Goal: Information Seeking & Learning: Understand process/instructions

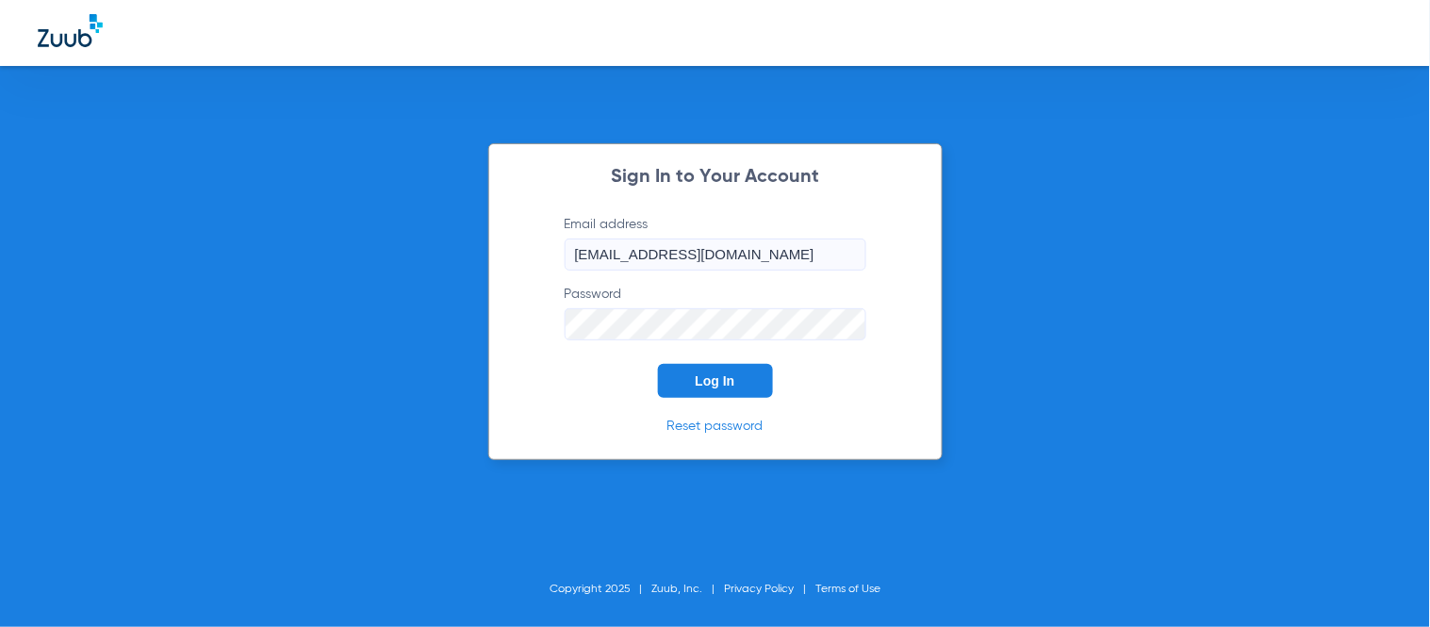
click at [702, 388] on span "Log In" at bounding box center [716, 380] width 40 height 15
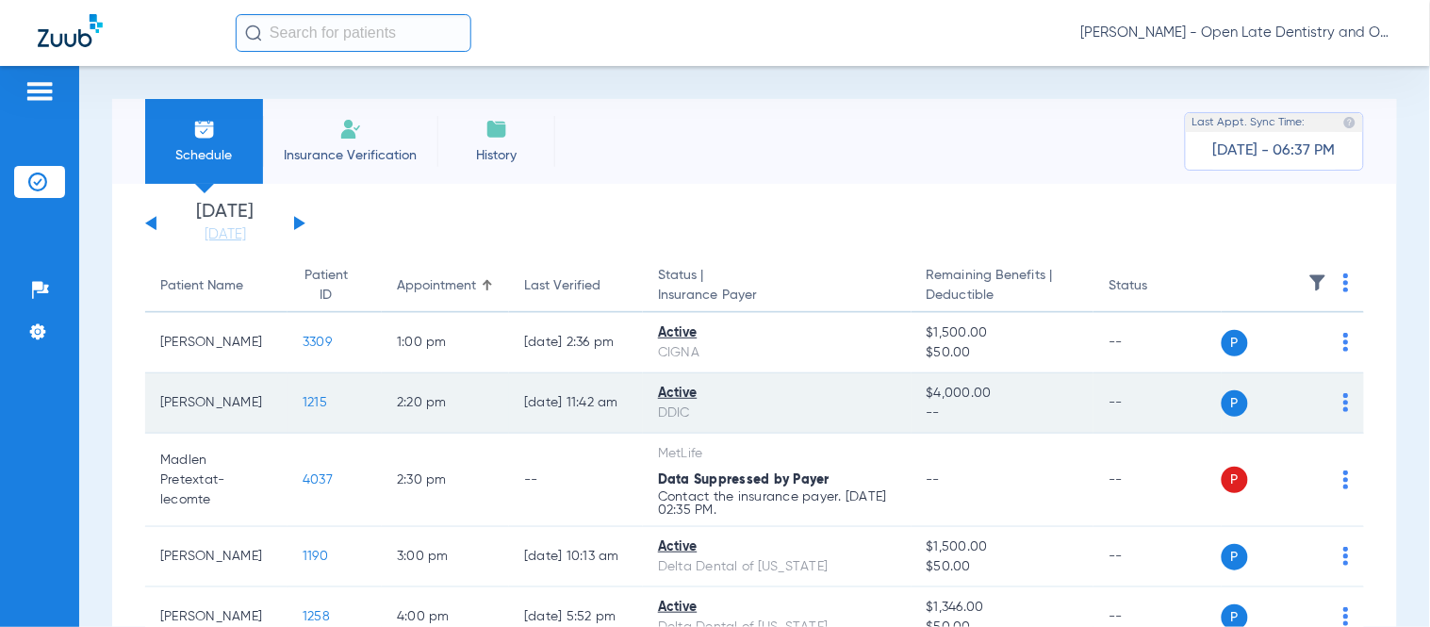
scroll to position [105, 0]
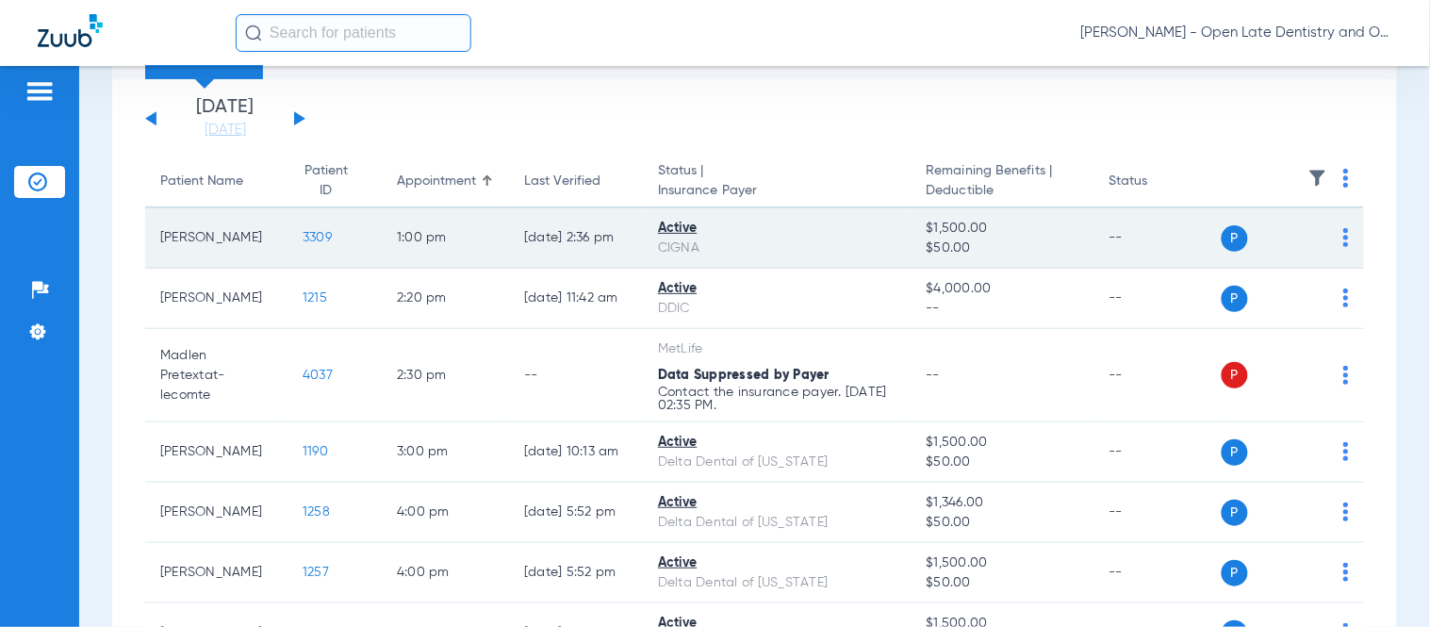
click at [303, 238] on span "3309" at bounding box center [317, 237] width 29 height 13
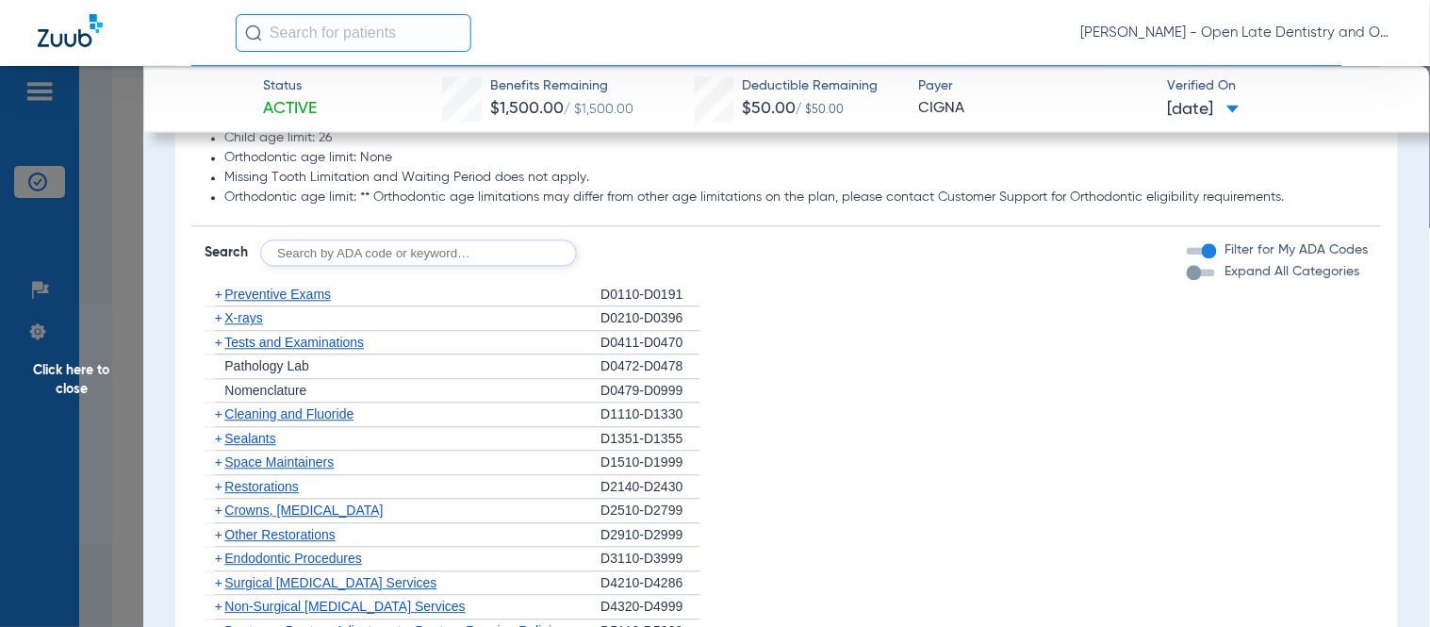
scroll to position [1048, 0]
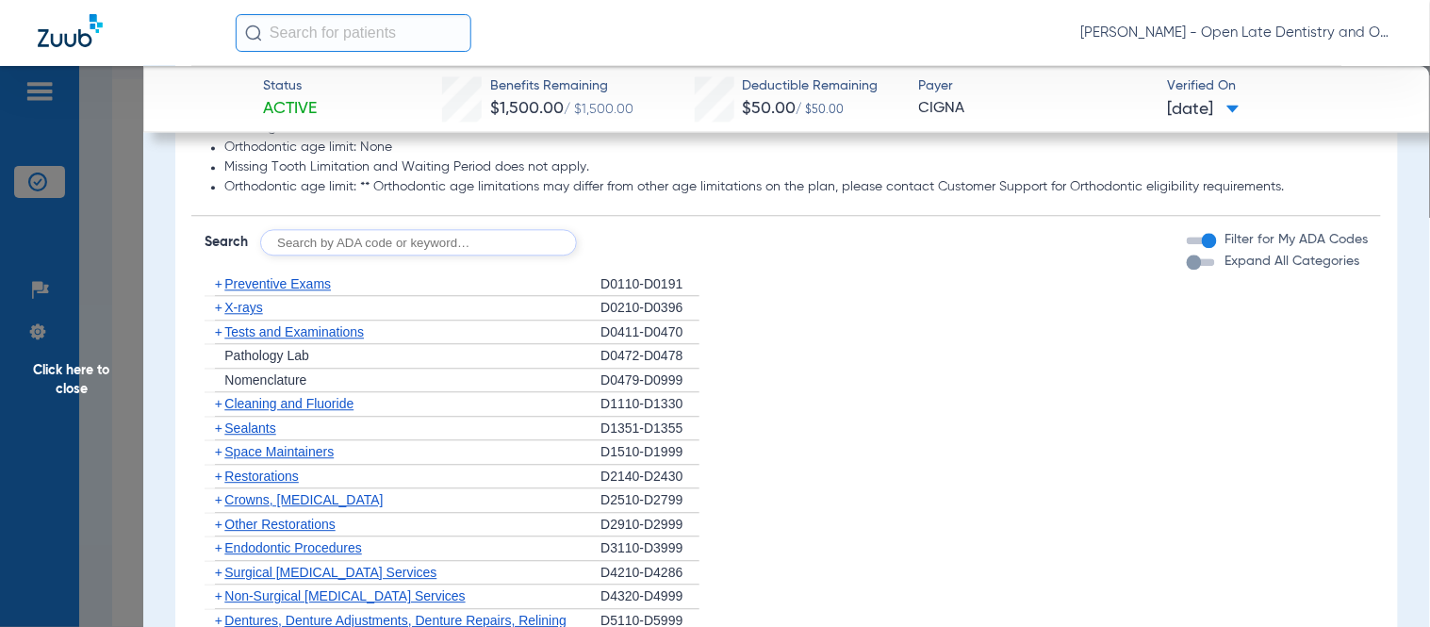
click at [226, 411] on span "Cleaning and Fluoride" at bounding box center [288, 403] width 129 height 15
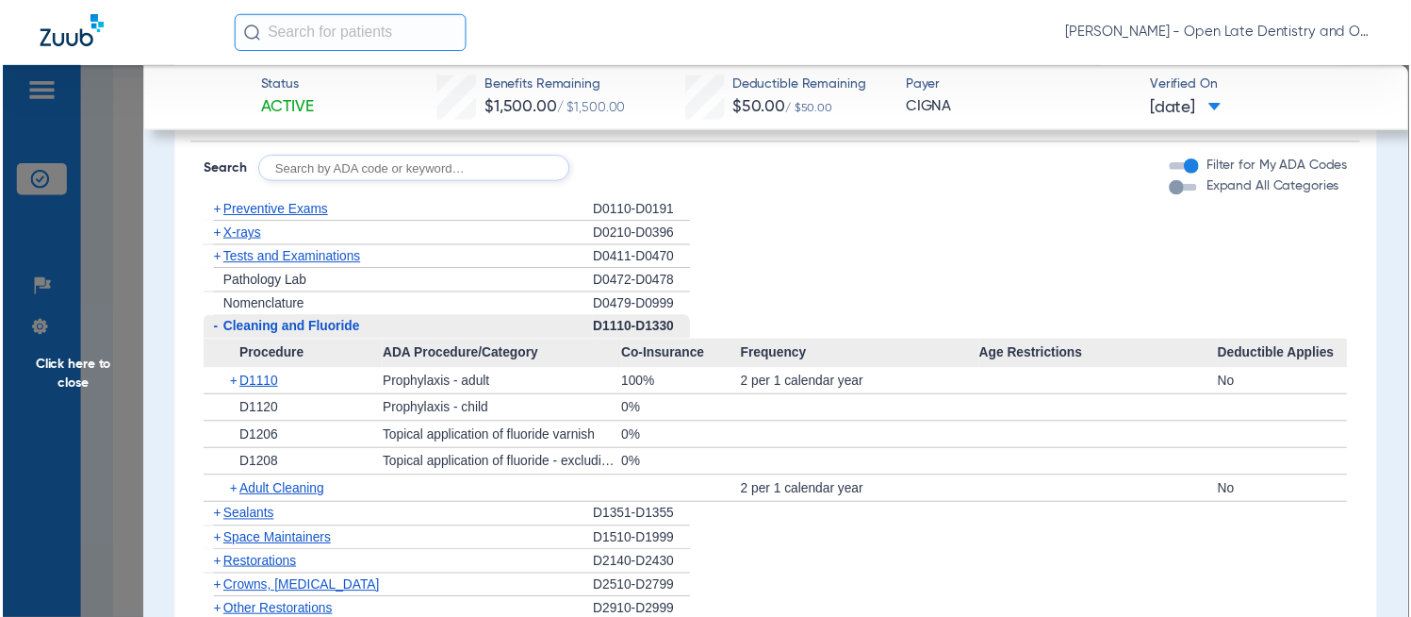
scroll to position [1152, 0]
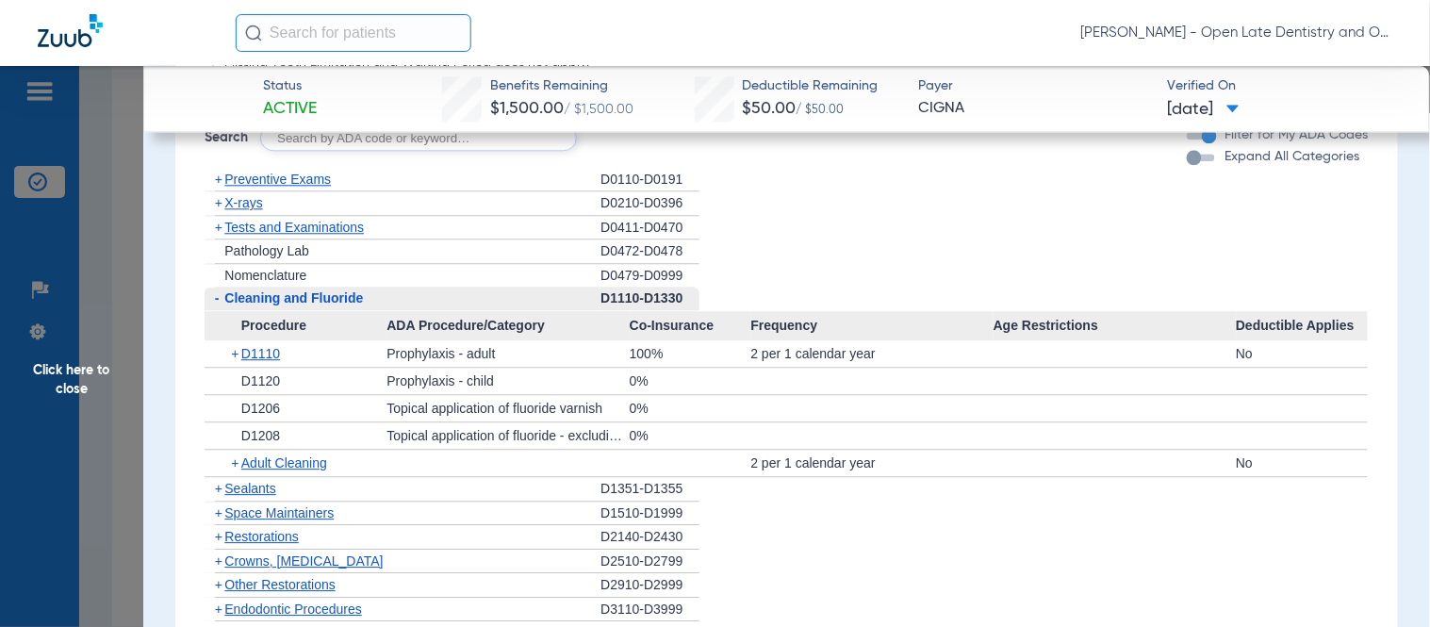
click at [231, 366] on span "+" at bounding box center [236, 353] width 10 height 26
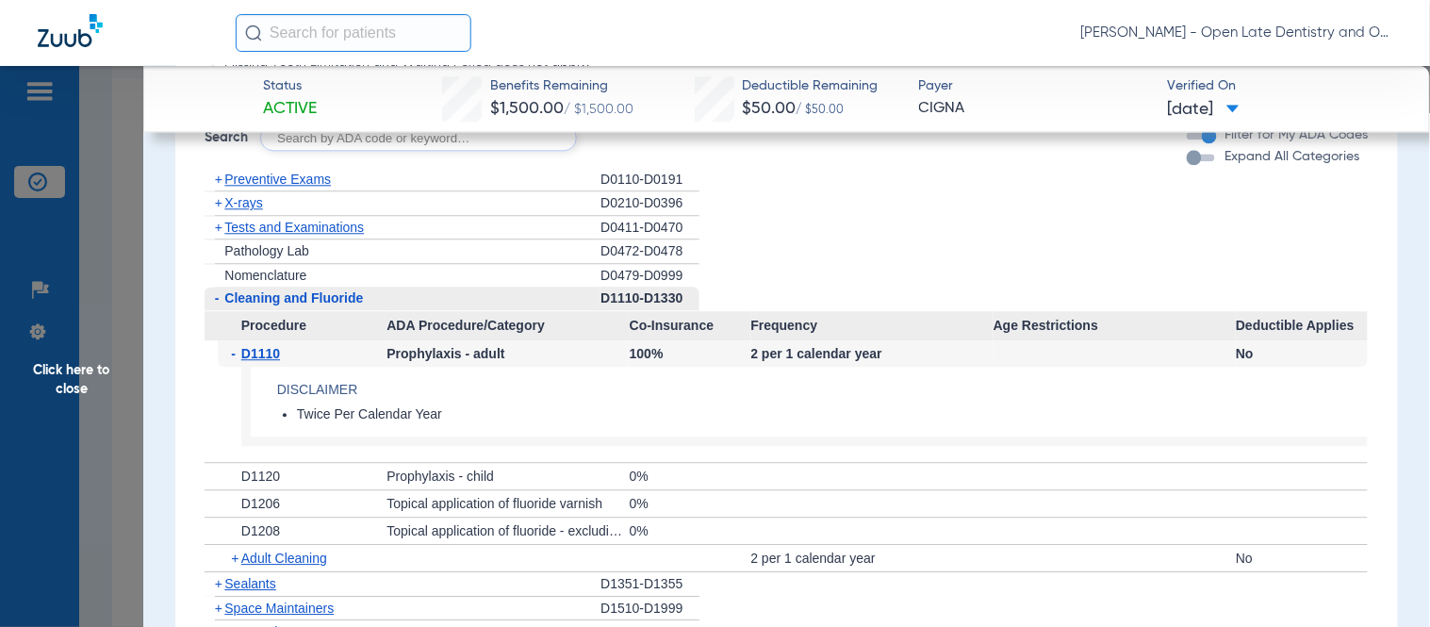
click at [231, 365] on span "-" at bounding box center [236, 353] width 10 height 26
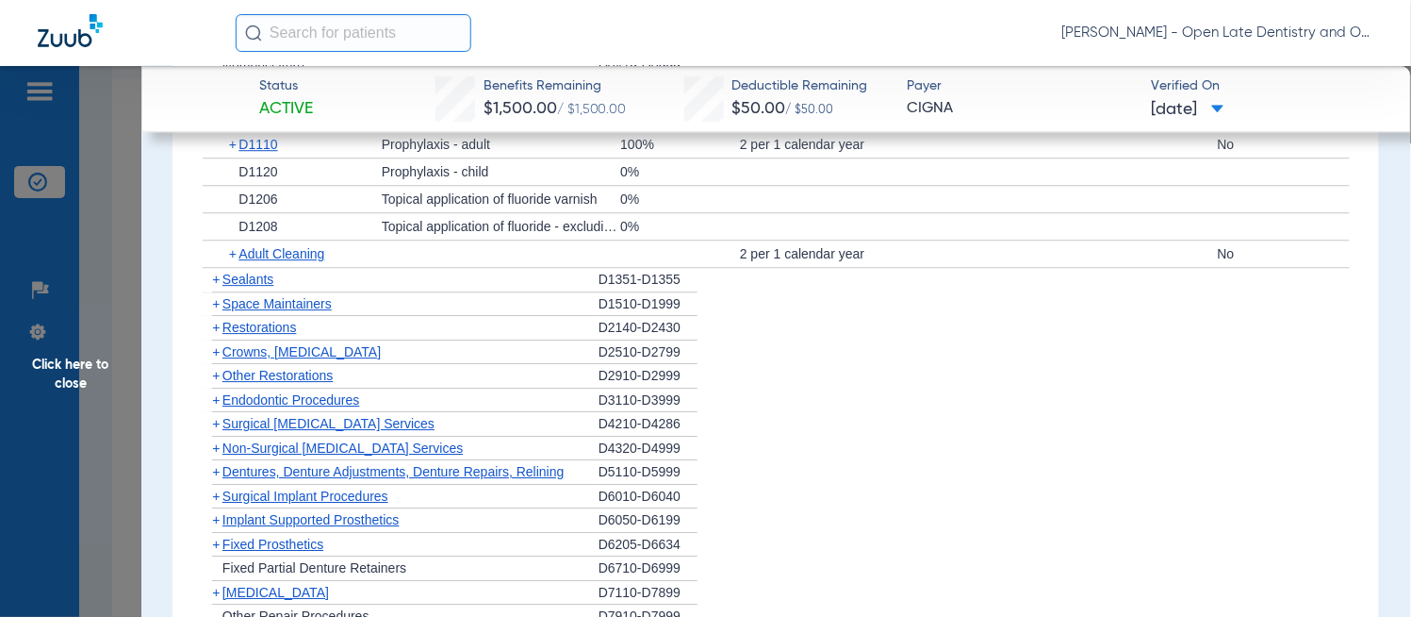
scroll to position [1257, 0]
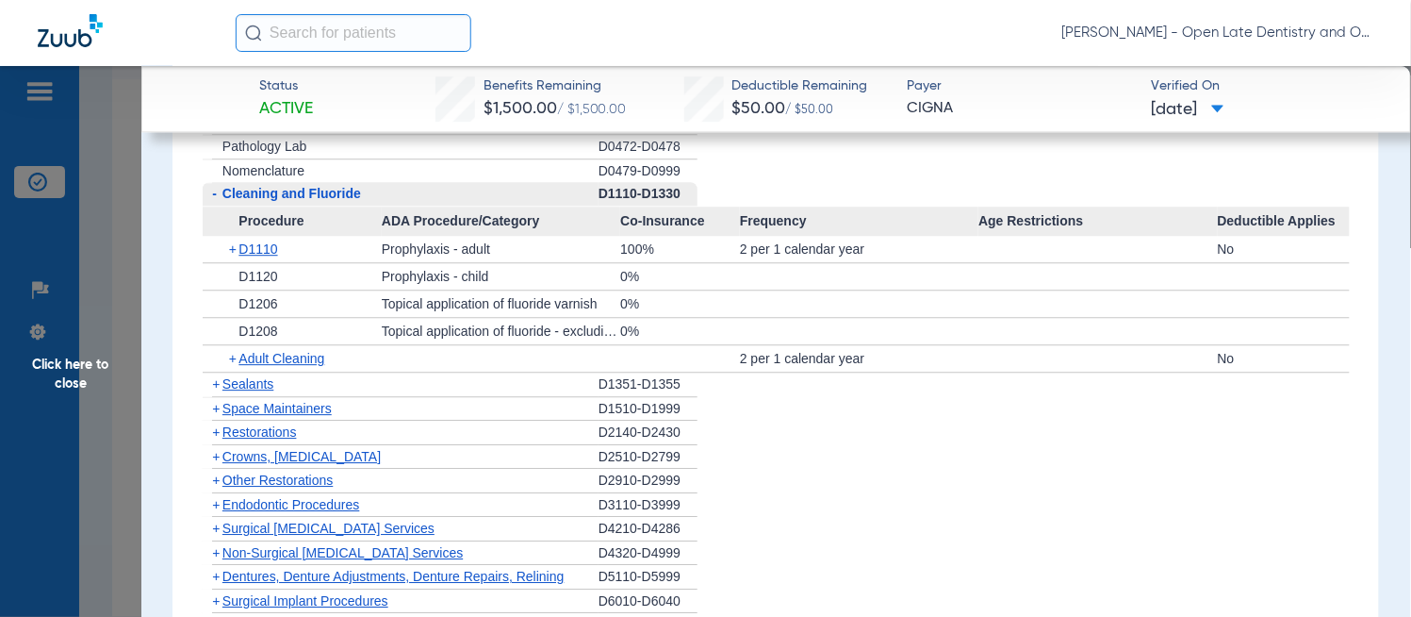
click at [69, 398] on span "Click here to close" at bounding box center [70, 374] width 141 height 617
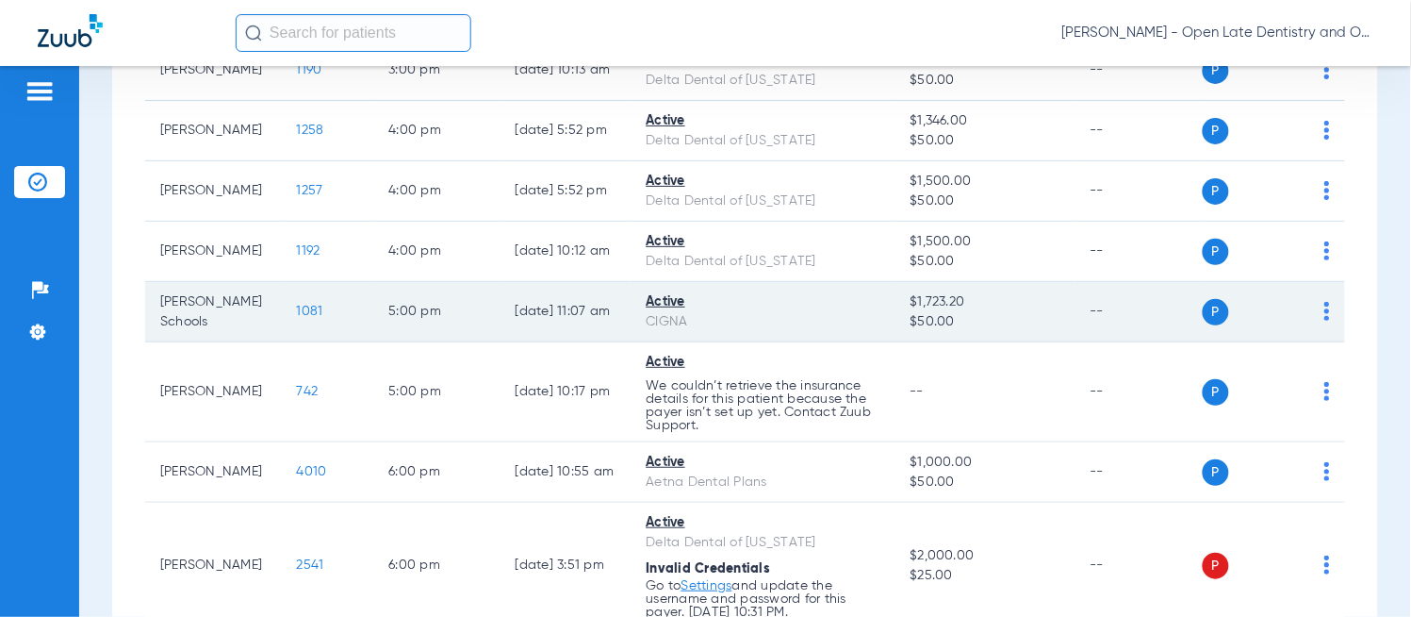
scroll to position [523, 0]
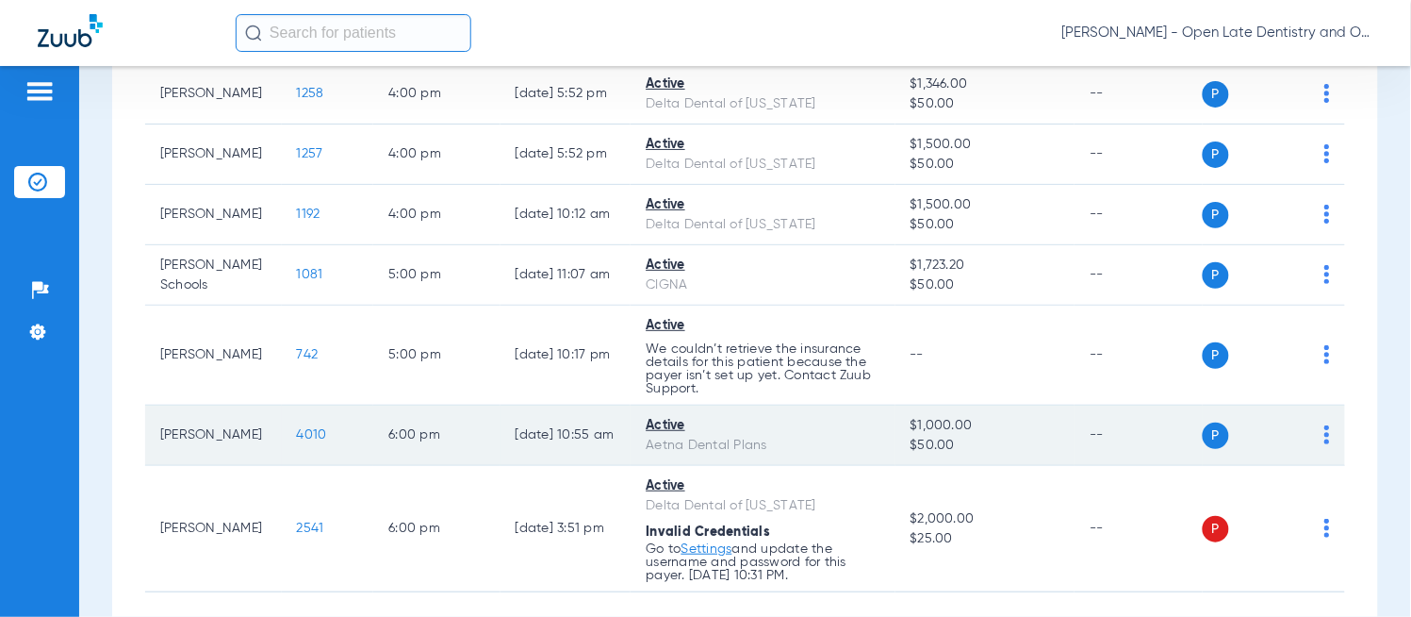
click at [297, 432] on span "4010" at bounding box center [312, 434] width 30 height 13
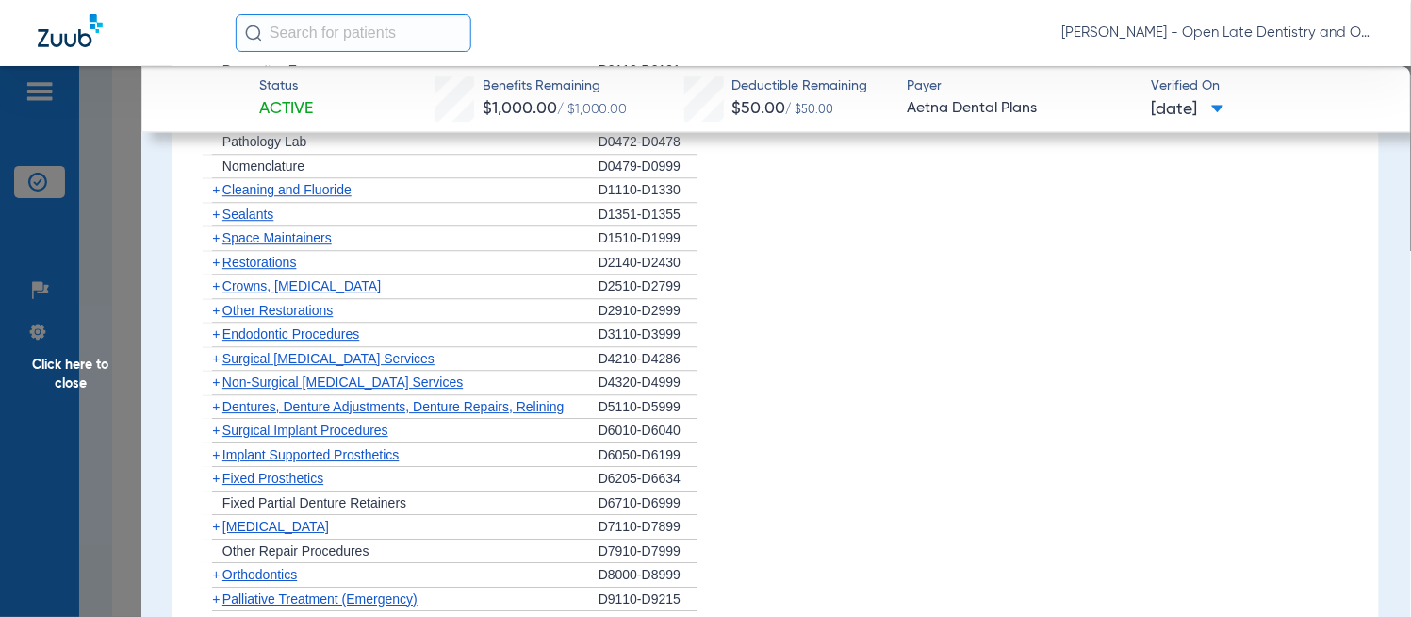
scroll to position [1148, 0]
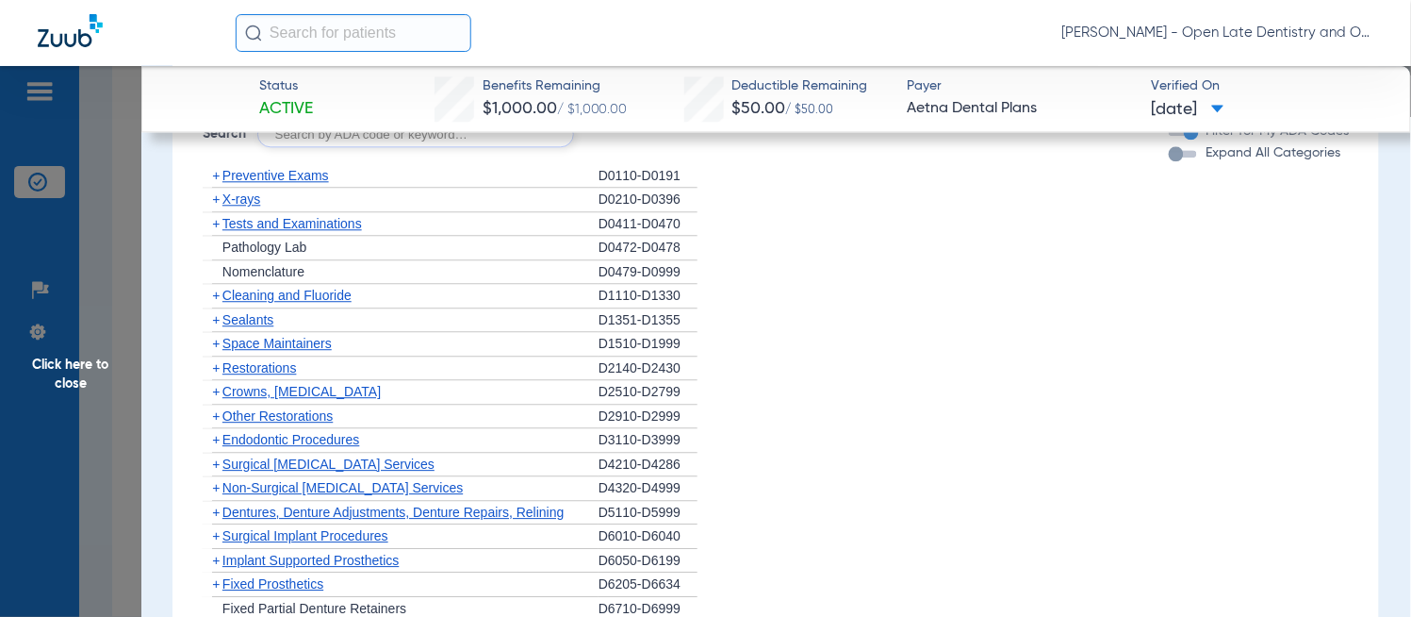
click at [218, 295] on span "+" at bounding box center [216, 295] width 8 height 15
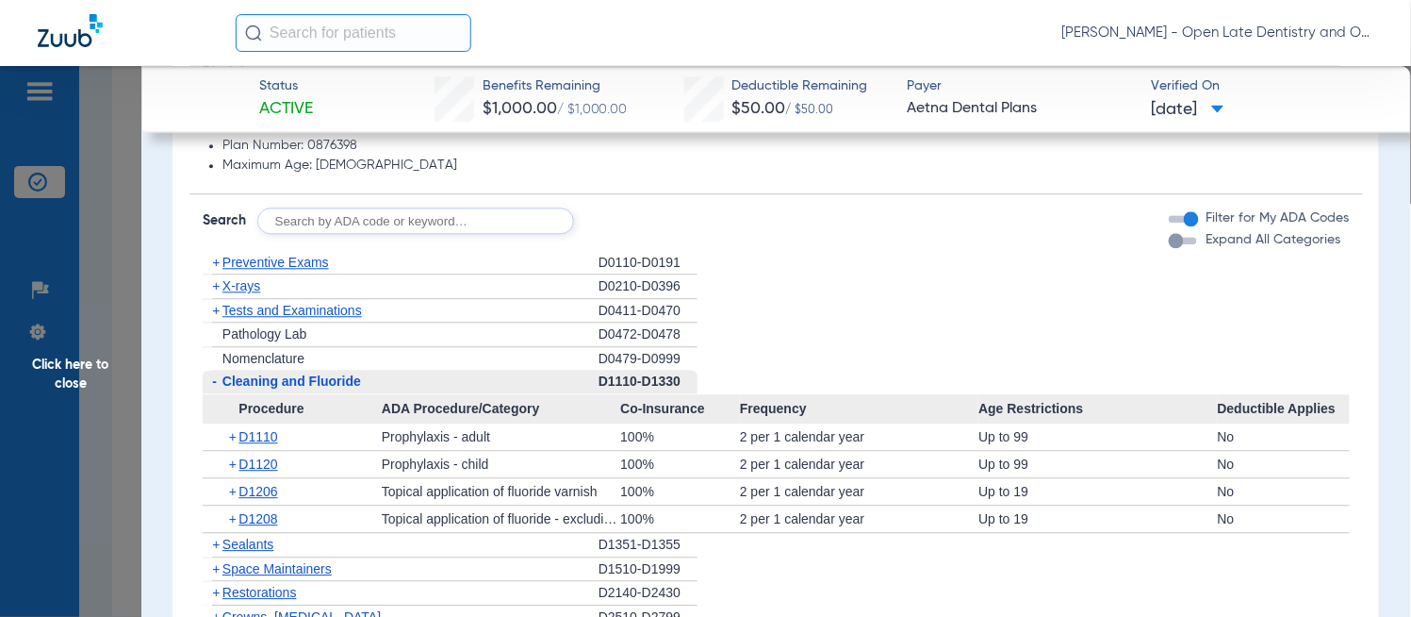
scroll to position [1044, 0]
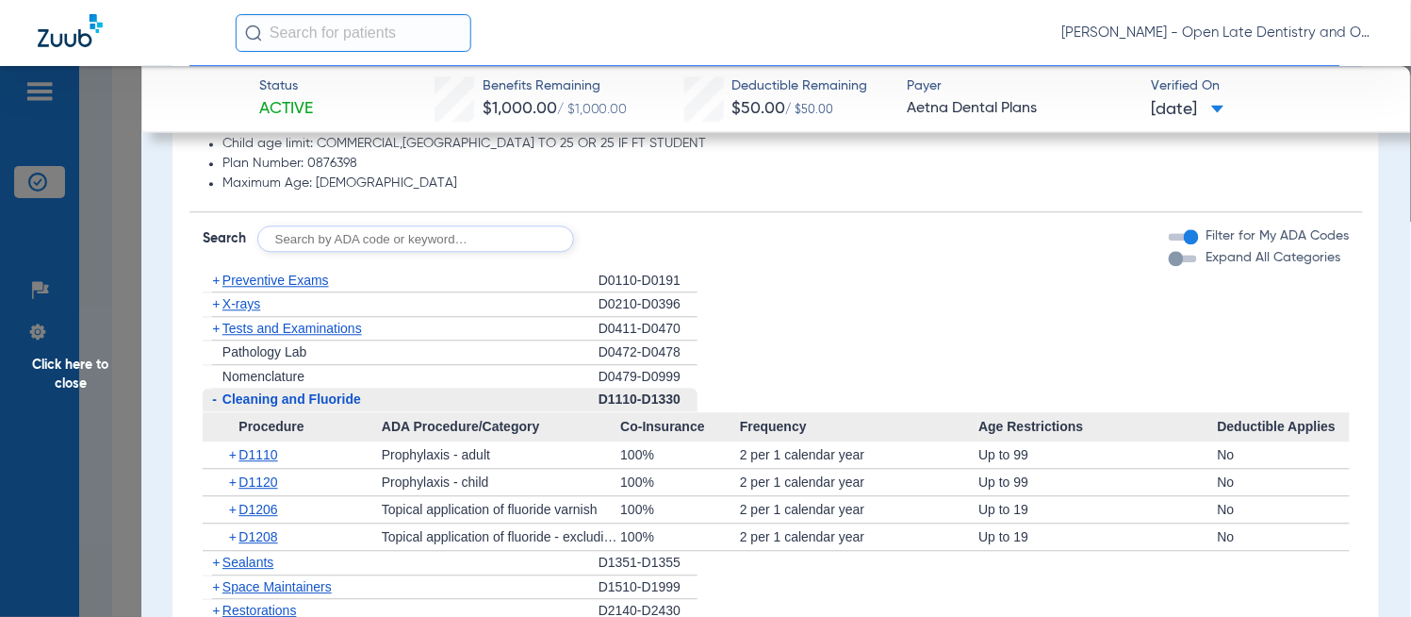
click at [219, 308] on span "+" at bounding box center [213, 304] width 20 height 24
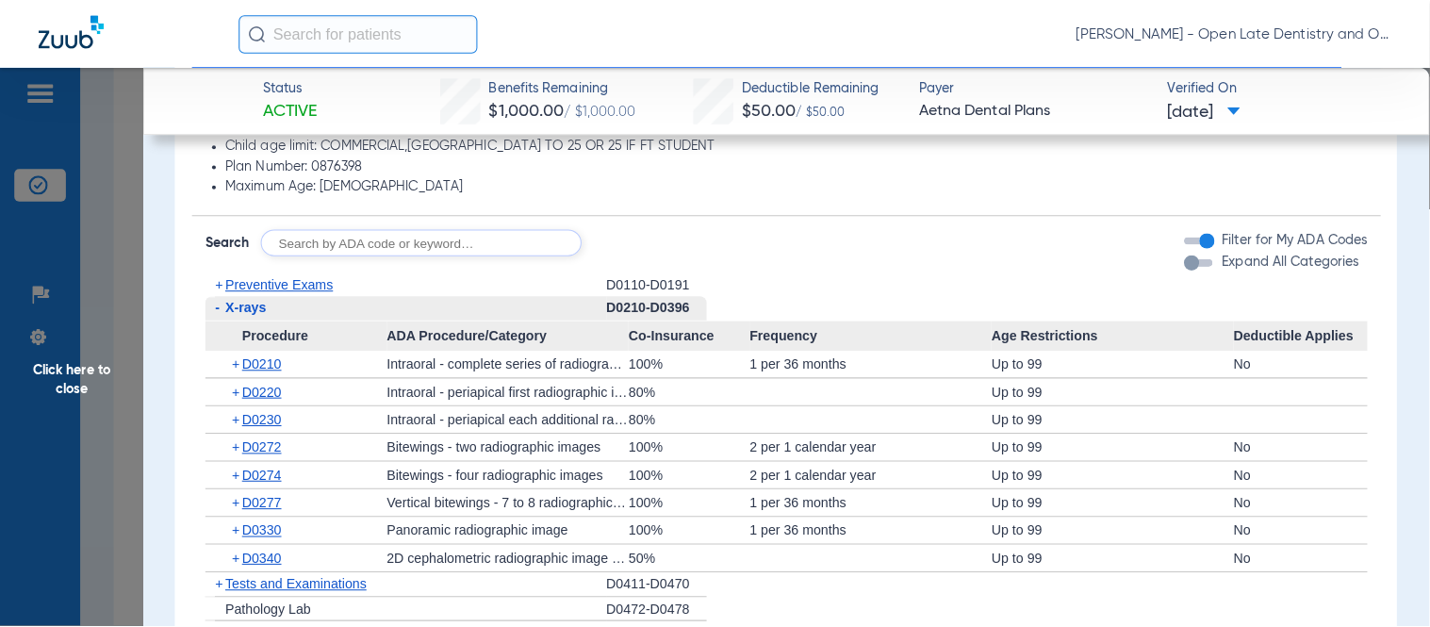
scroll to position [1148, 0]
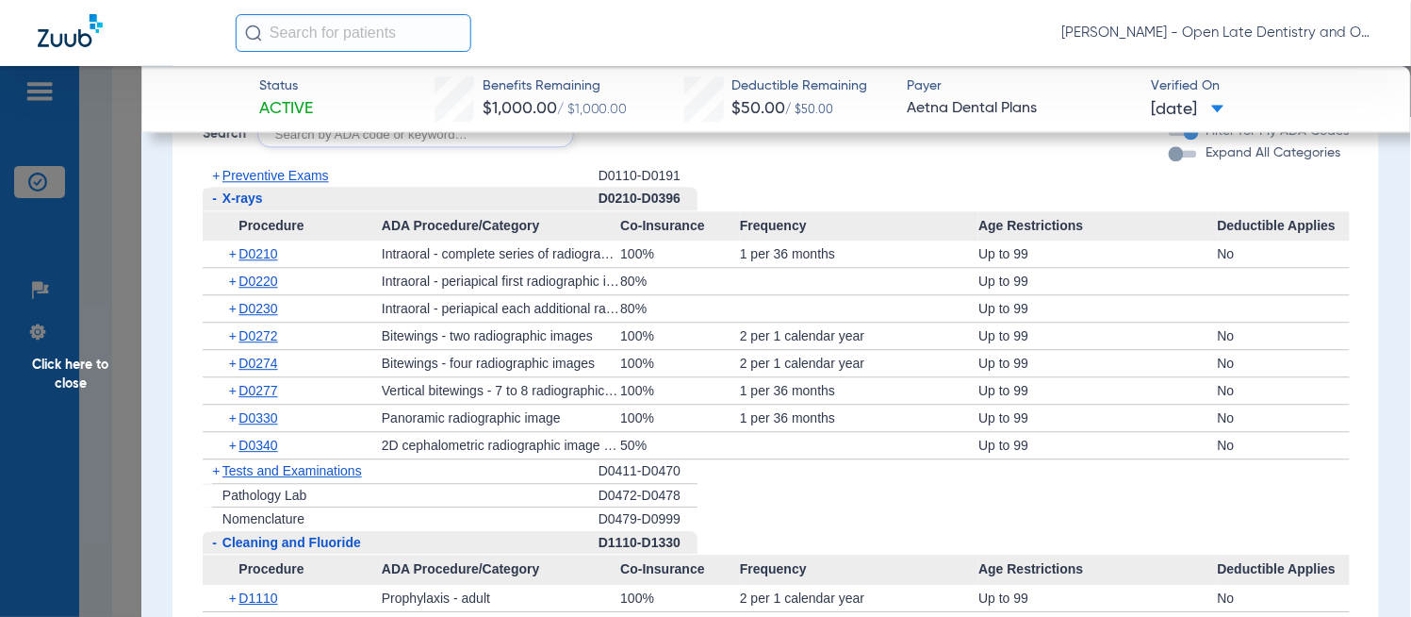
click at [234, 365] on span "+" at bounding box center [234, 363] width 10 height 26
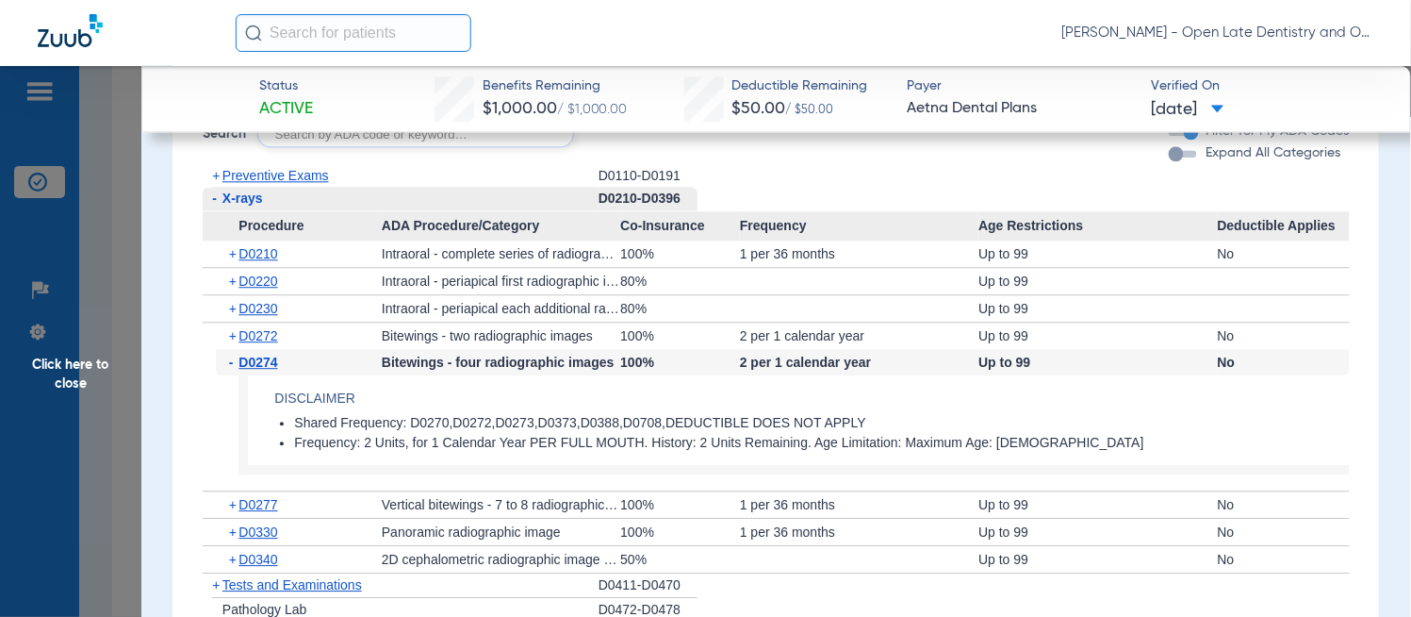
drag, startPoint x: 653, startPoint y: 439, endPoint x: 811, endPoint y: 439, distance: 157.5
click at [811, 439] on li "Frequency: 2 Units, for 1 Calendar Year PER FULL MOUTH. History: 2 Units Remain…" at bounding box center [821, 443] width 1055 height 17
click at [231, 360] on span "-" at bounding box center [234, 362] width 10 height 26
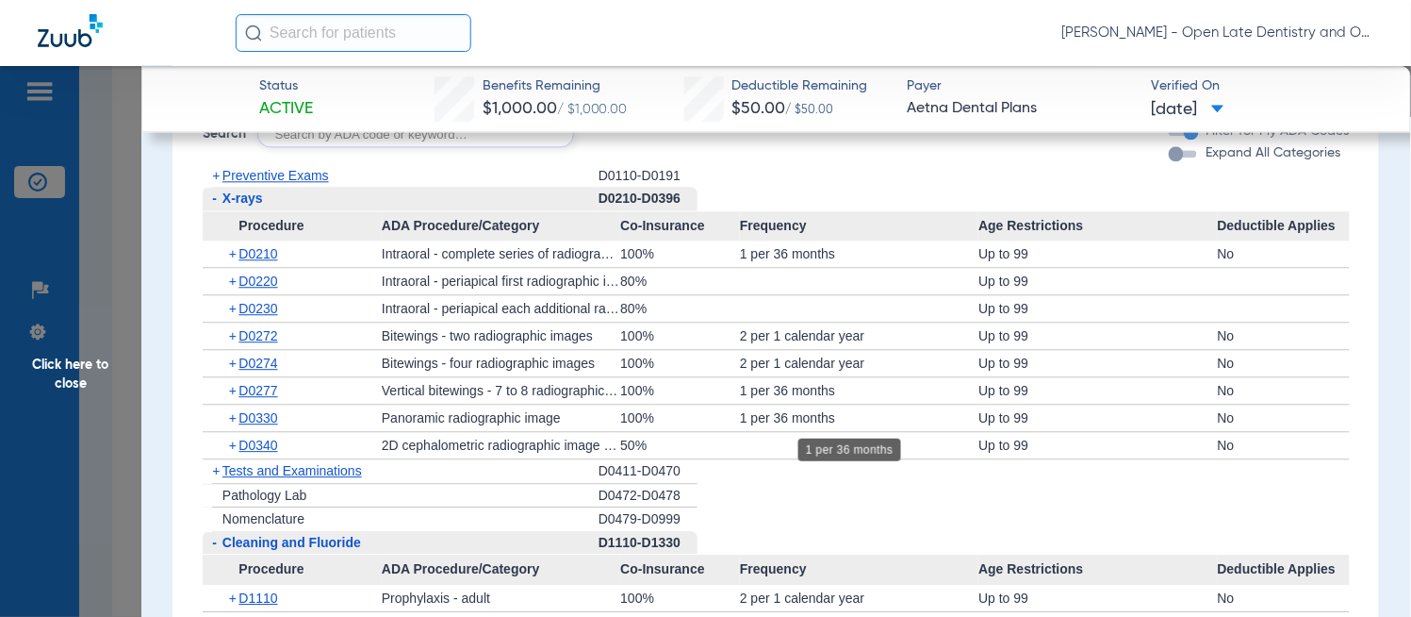
drag, startPoint x: 296, startPoint y: 418, endPoint x: 817, endPoint y: 418, distance: 521.4
click at [852, 417] on div "1 per 36 months" at bounding box center [859, 417] width 239 height 26
drag, startPoint x: 851, startPoint y: 411, endPoint x: 359, endPoint y: 418, distance: 492.2
click at [359, 418] on div "+ D0330 Panoramic radiographic image 100% 1 per 36 months Up to 99 No" at bounding box center [776, 417] width 1147 height 26
click at [229, 420] on span "+" at bounding box center [234, 417] width 10 height 26
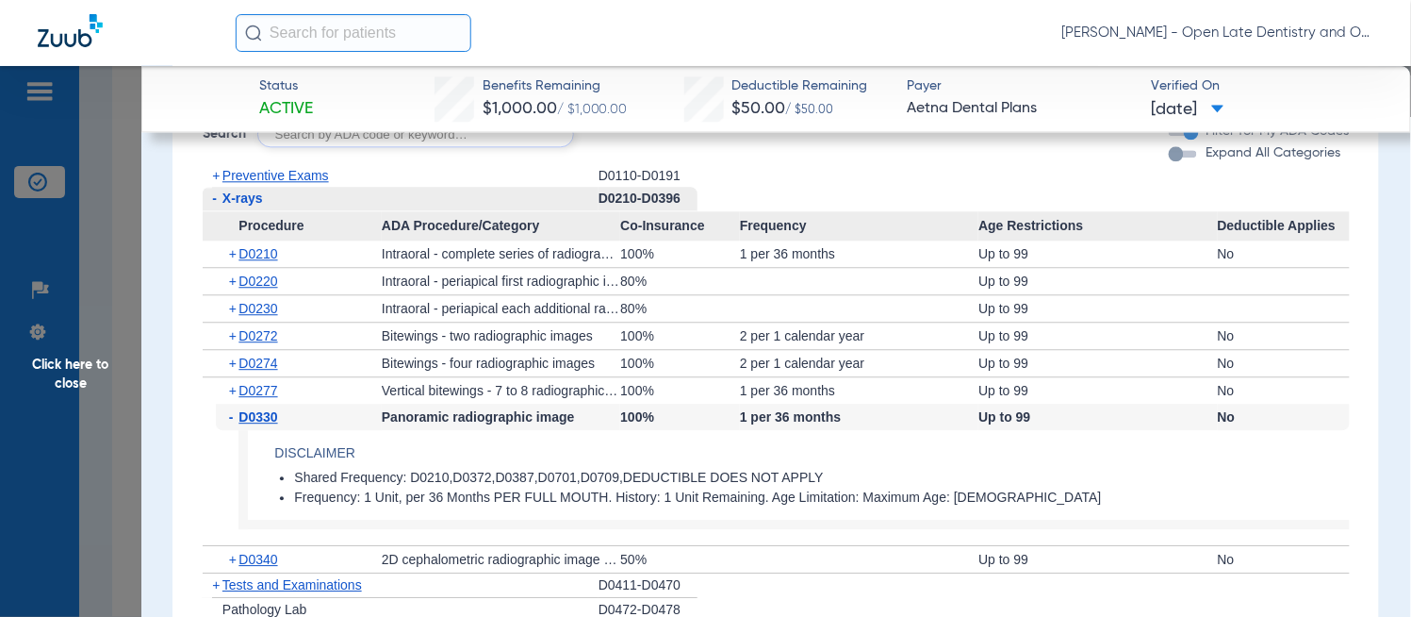
drag, startPoint x: 297, startPoint y: 478, endPoint x: 447, endPoint y: 475, distance: 149.9
click at [447, 475] on li "Shared Frequency: D0210,D0372,D0387,D0701,D0709,DEDUCTIBLE DOES NOT APPLY" at bounding box center [821, 478] width 1055 height 17
drag, startPoint x: 837, startPoint y: 249, endPoint x: 729, endPoint y: 257, distance: 108.8
click at [729, 257] on div "+ D0210 Intraoral - complete series of radiographic images 100% 1 per 36 months…" at bounding box center [776, 253] width 1147 height 26
